Goal: Transaction & Acquisition: Book appointment/travel/reservation

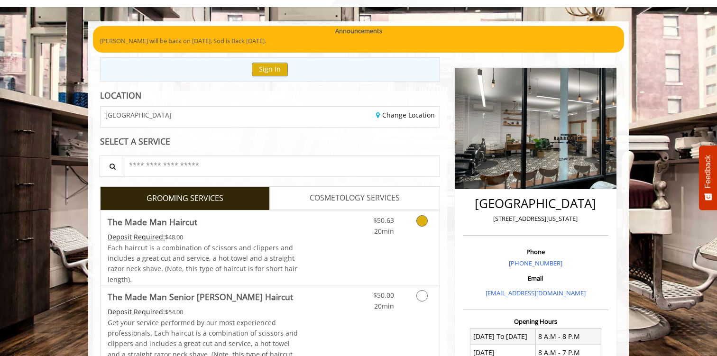
click at [258, 235] on div "Deposit Required: $48.00" at bounding box center [203, 237] width 191 height 10
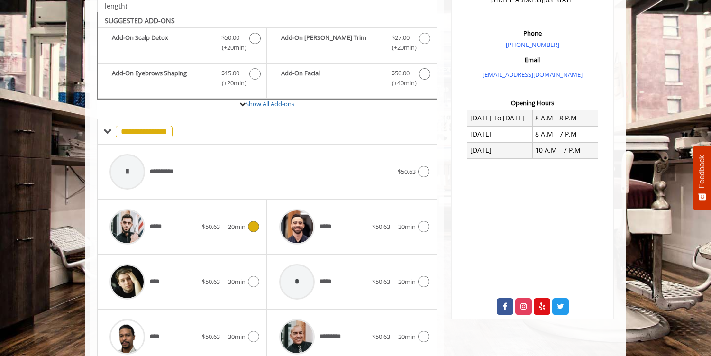
scroll to position [282, 0]
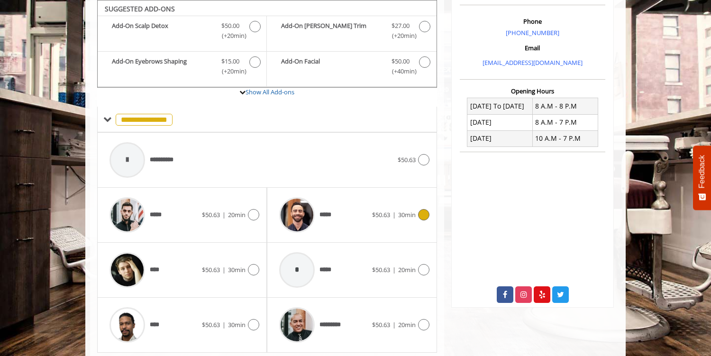
click at [385, 227] on div "***** $50.63 | 30min" at bounding box center [352, 215] width 155 height 45
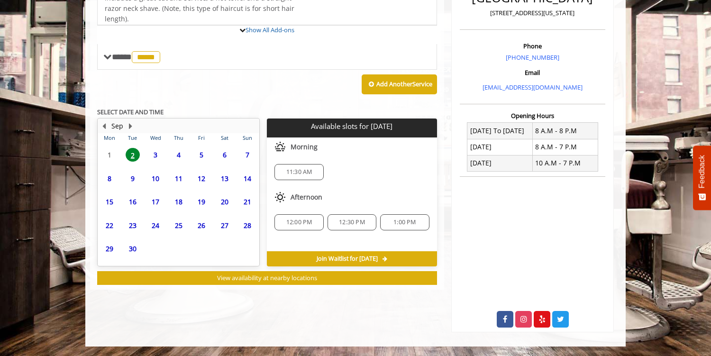
scroll to position [302, 0]
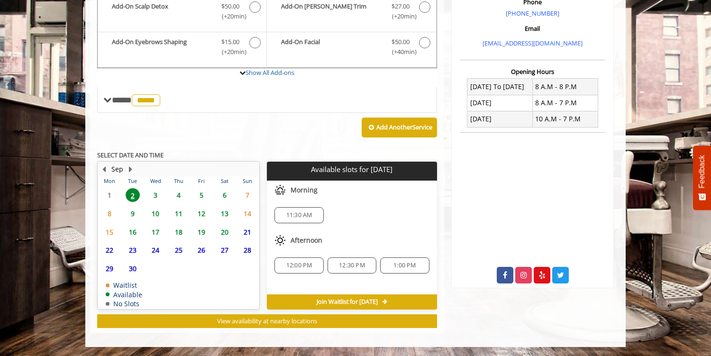
click at [156, 193] on span "3" at bounding box center [155, 195] width 14 height 14
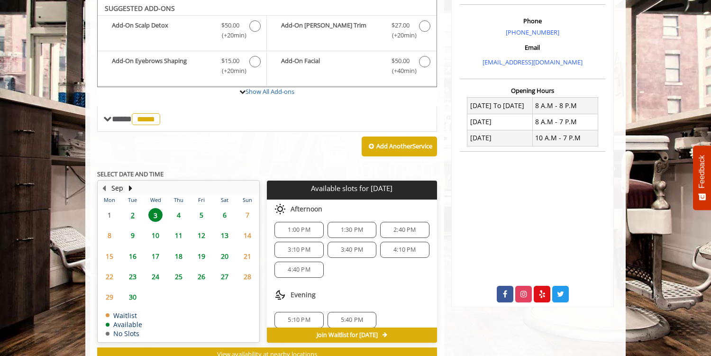
scroll to position [83, 0]
click at [132, 210] on span "2" at bounding box center [133, 215] width 14 height 14
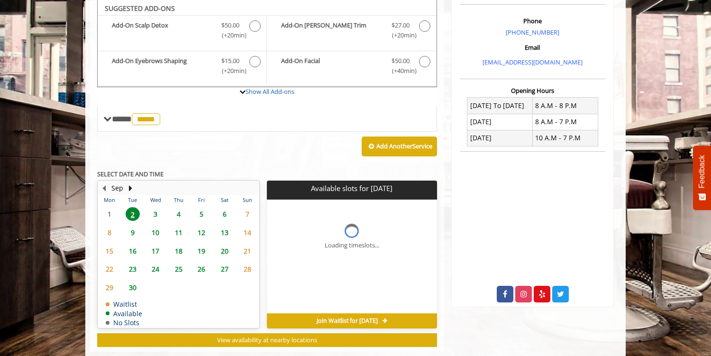
scroll to position [302, 0]
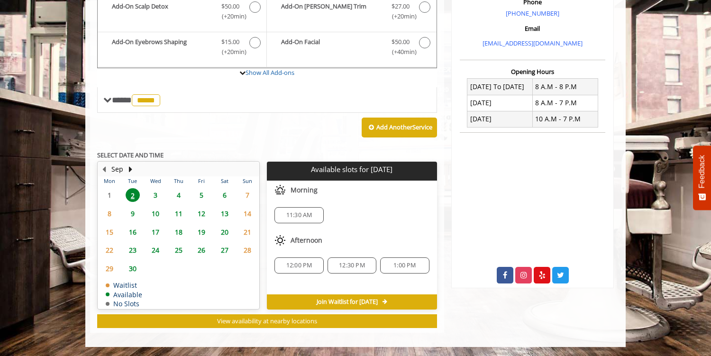
click at [152, 193] on span "3" at bounding box center [155, 195] width 14 height 14
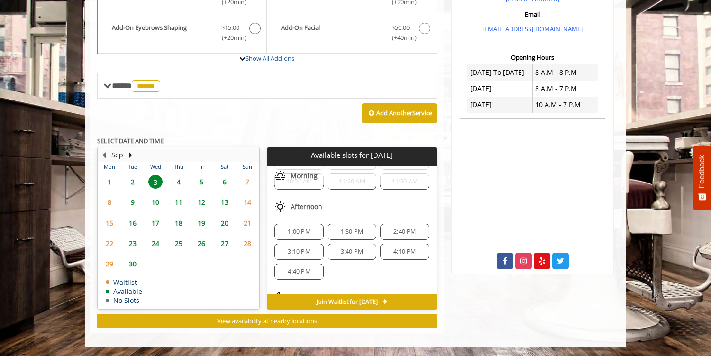
scroll to position [83, 0]
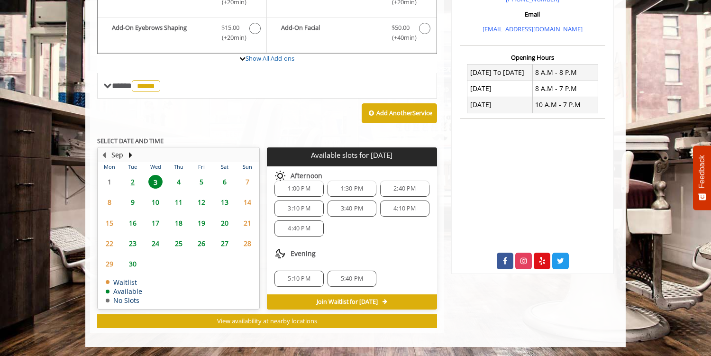
click at [347, 279] on span "5:40 PM" at bounding box center [352, 279] width 22 height 8
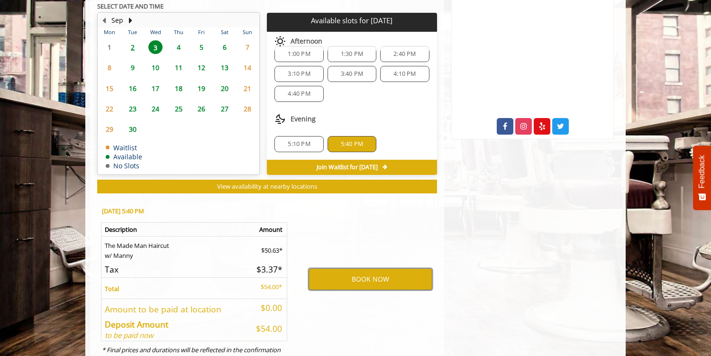
scroll to position [449, 0]
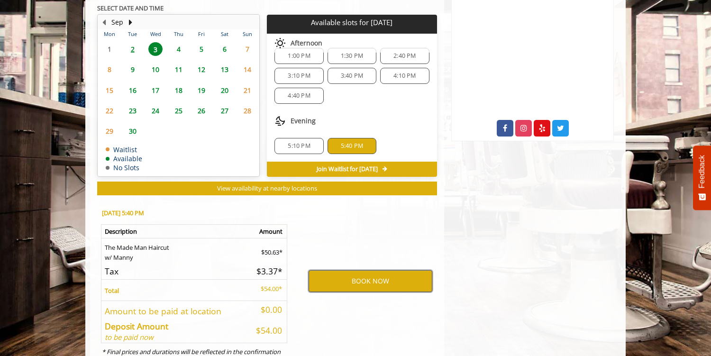
click at [355, 280] on button "BOOK NOW" at bounding box center [371, 281] width 124 height 22
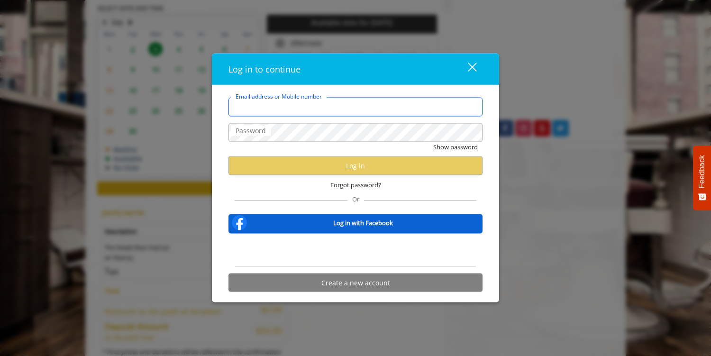
type input "**********"
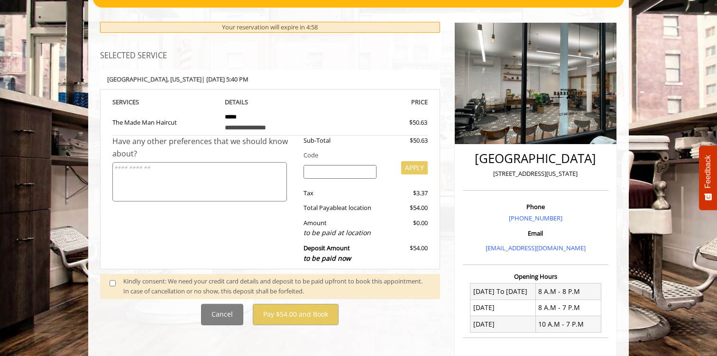
scroll to position [257, 0]
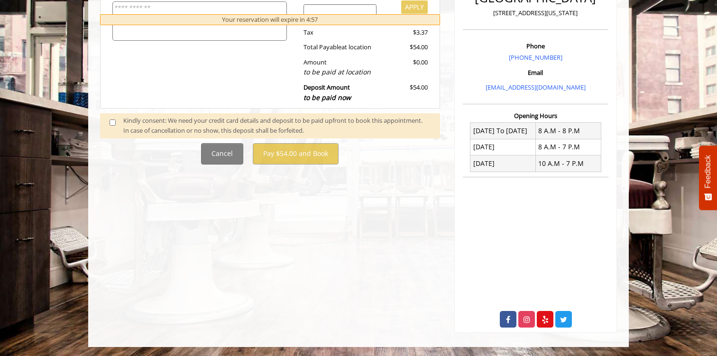
click at [106, 122] on span at bounding box center [116, 126] width 28 height 20
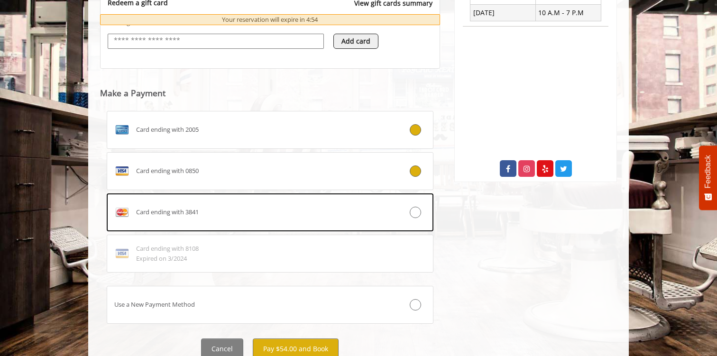
scroll to position [413, 0]
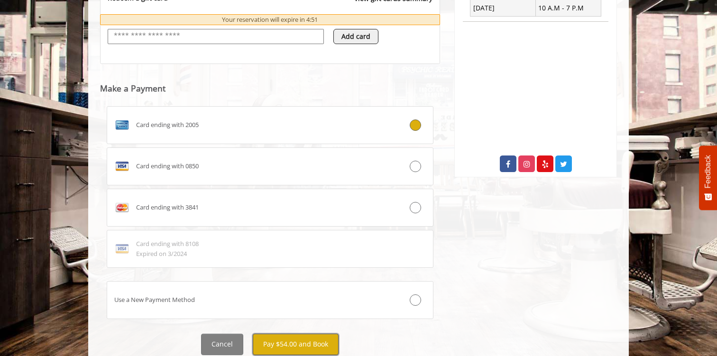
click at [312, 340] on button "Pay $54.00 and Book" at bounding box center [296, 344] width 86 height 21
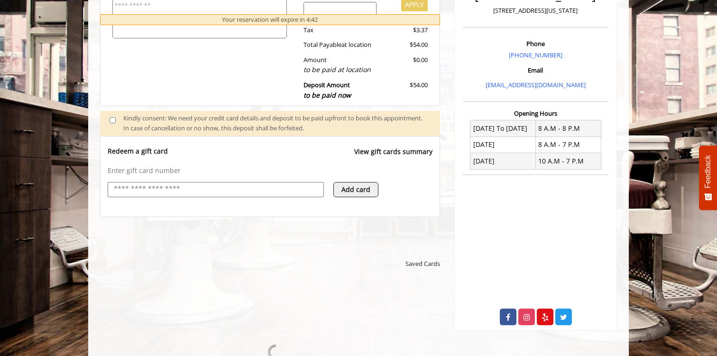
scroll to position [98, 0]
